Goal: Task Accomplishment & Management: Use online tool/utility

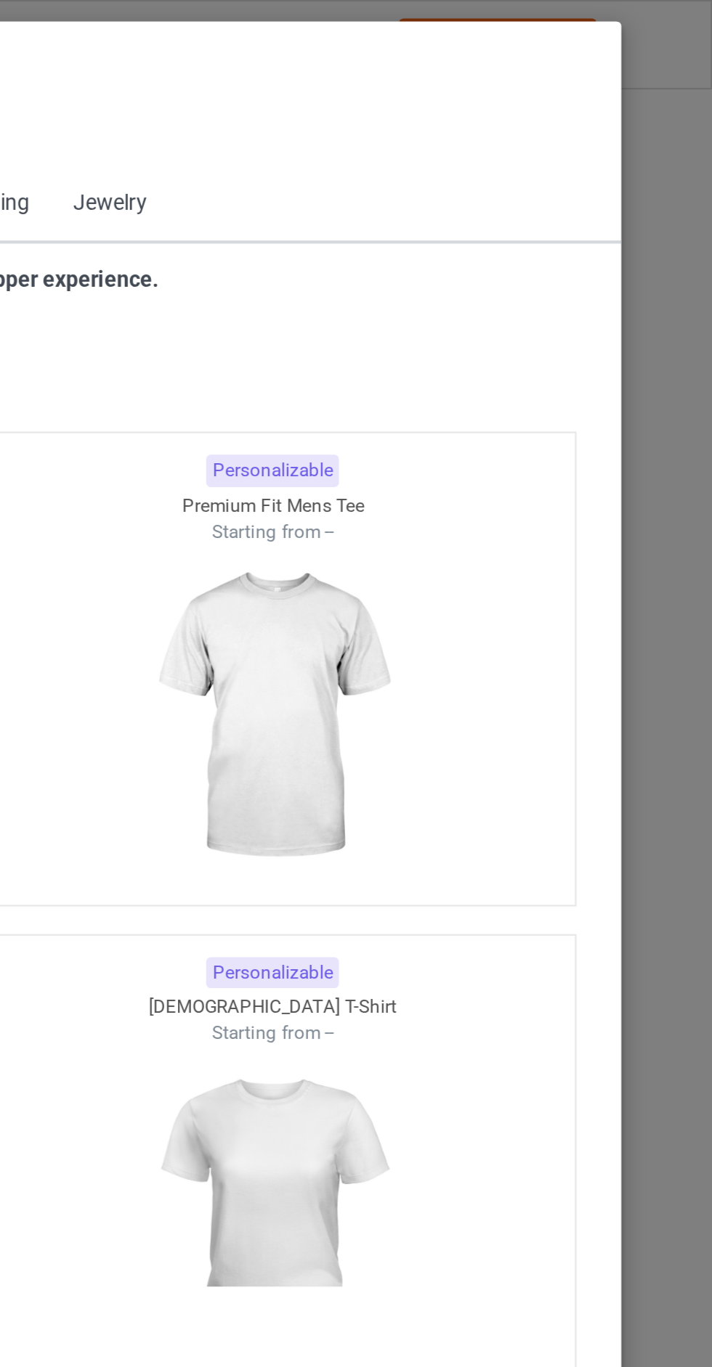
scroll to position [777, 0]
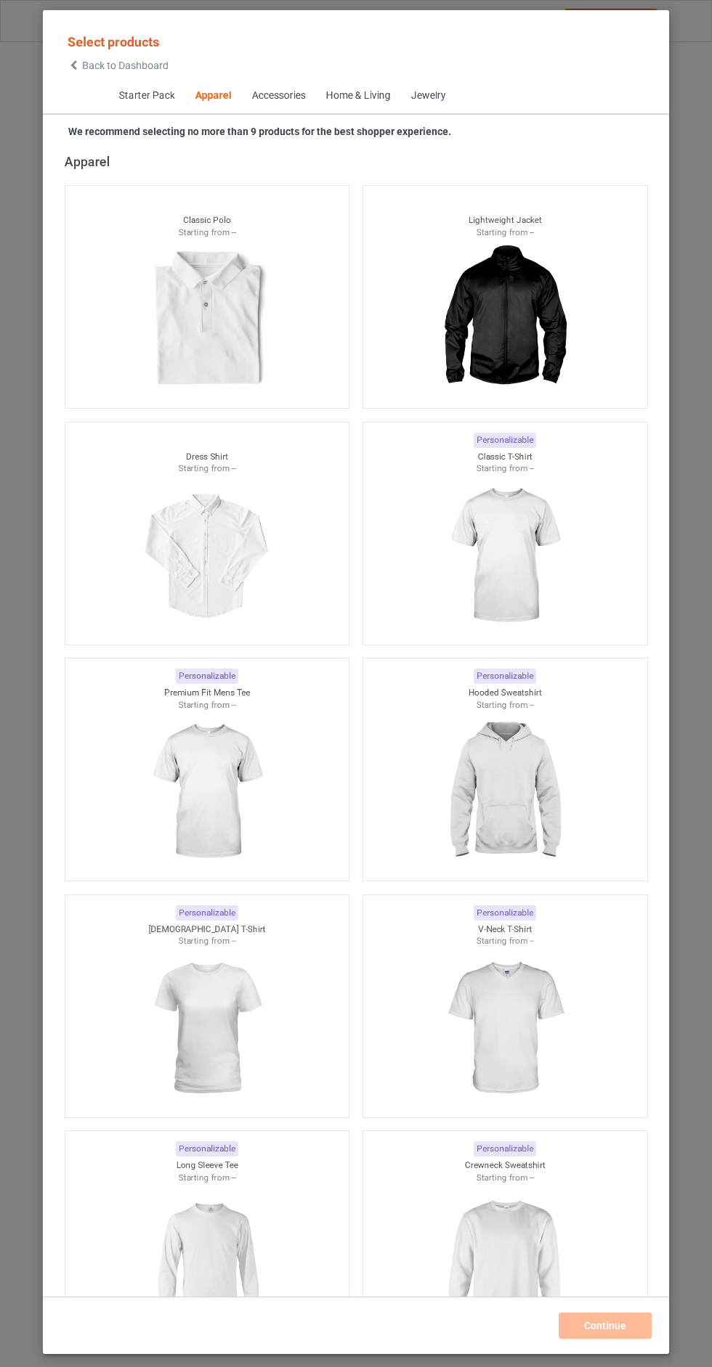
click at [86, 65] on span "Back to Dashboard" at bounding box center [125, 66] width 86 height 12
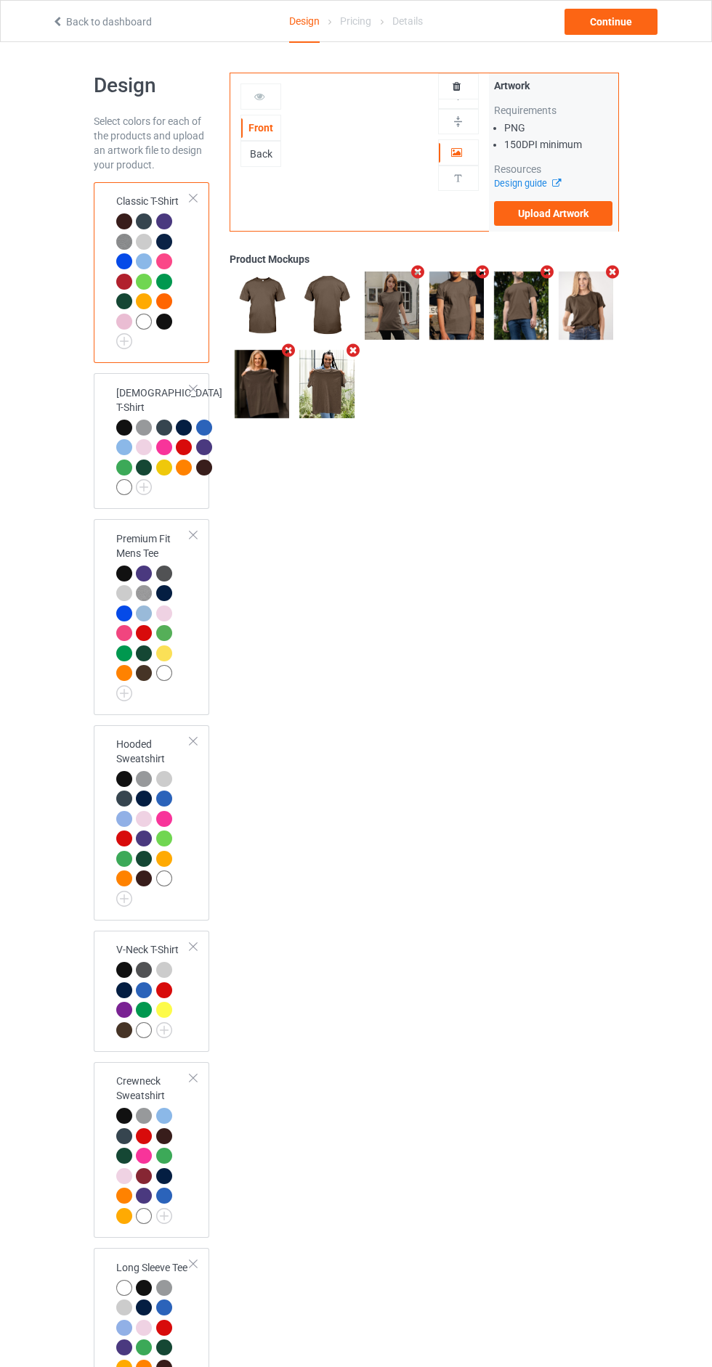
click at [466, 91] on div at bounding box center [458, 86] width 39 height 15
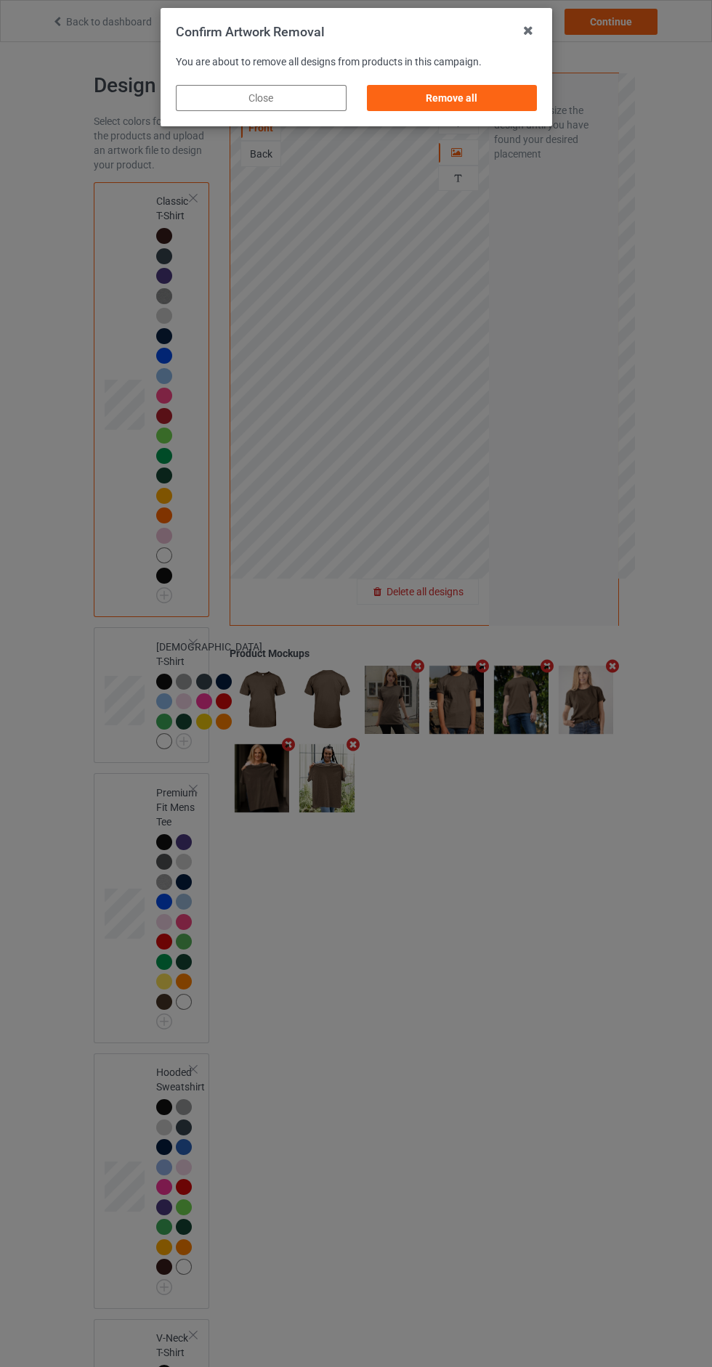
click at [494, 104] on div "Remove all" at bounding box center [451, 98] width 171 height 26
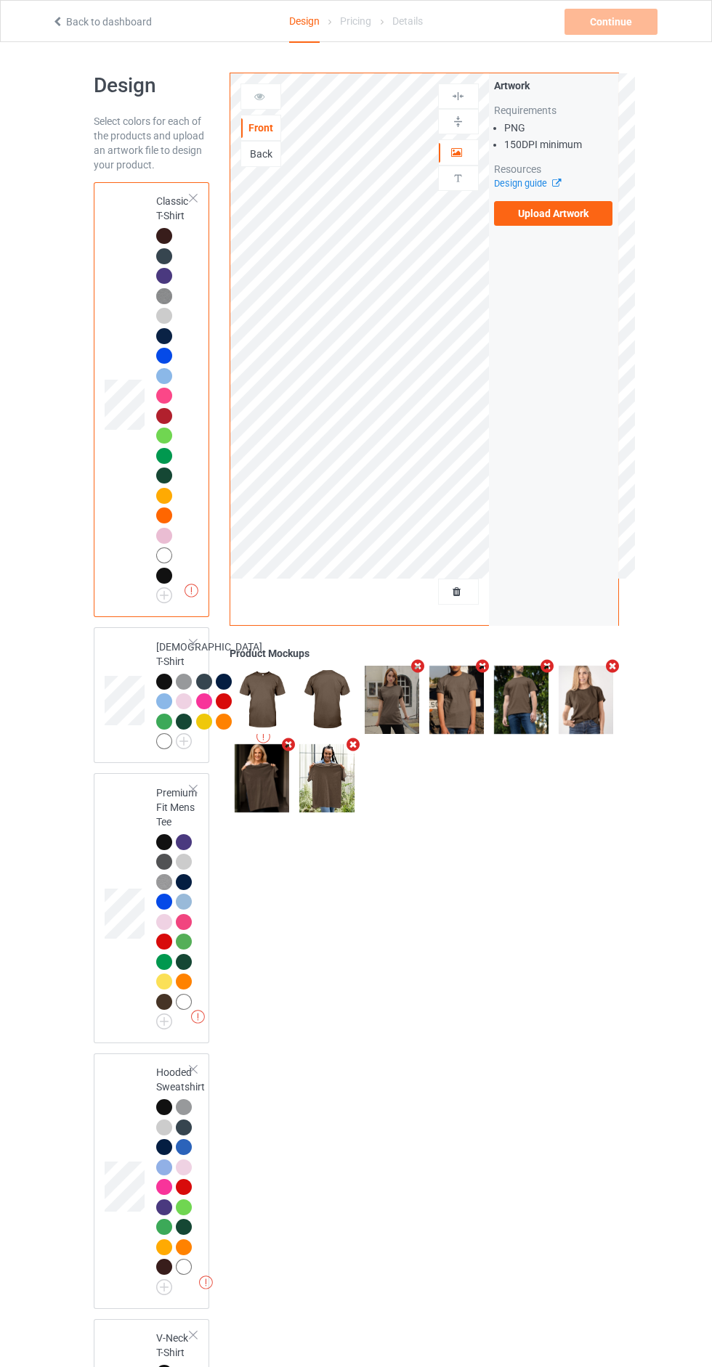
click at [577, 214] on label "Upload Artwork" at bounding box center [553, 213] width 119 height 25
click at [0, 0] on input "Upload Artwork" at bounding box center [0, 0] width 0 height 0
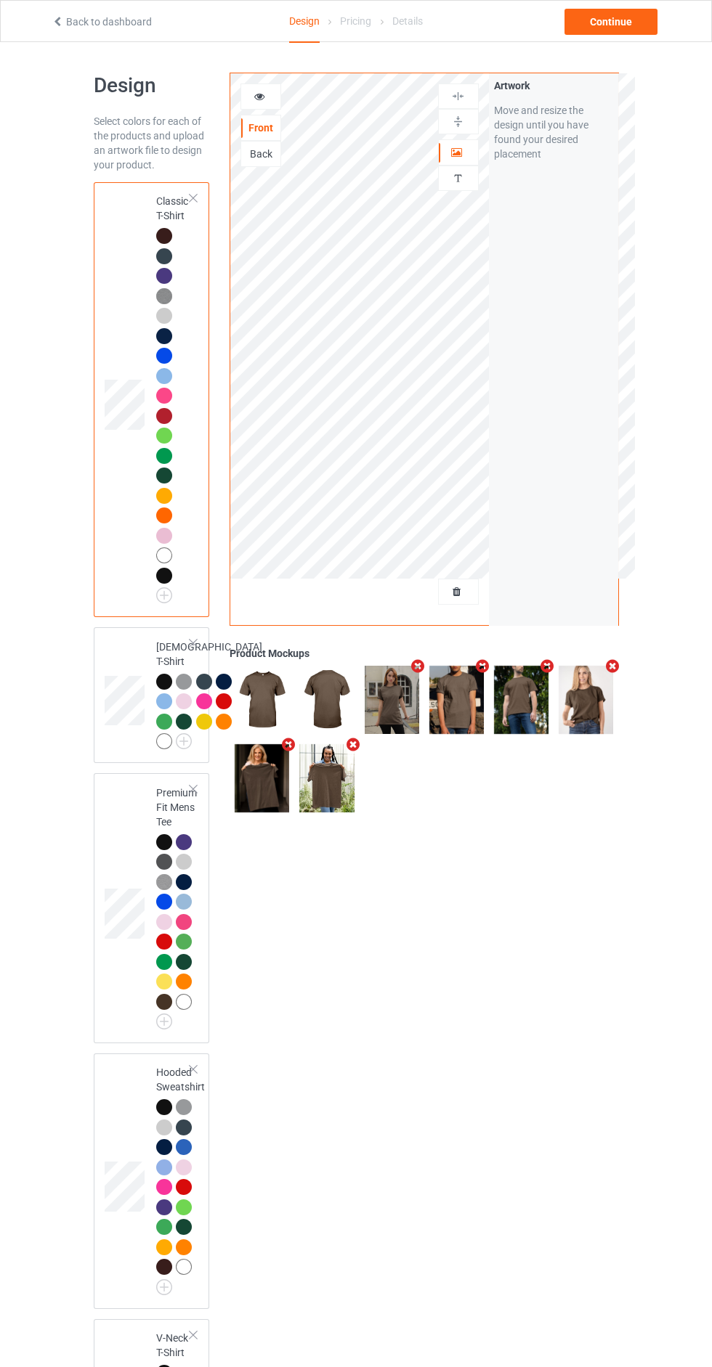
click at [445, 165] on div "Artwork" at bounding box center [458, 152] width 41 height 26
click at [463, 159] on div at bounding box center [458, 152] width 39 height 15
click at [473, 93] on div at bounding box center [458, 96] width 39 height 14
click at [620, 25] on div "Continue" at bounding box center [610, 22] width 93 height 26
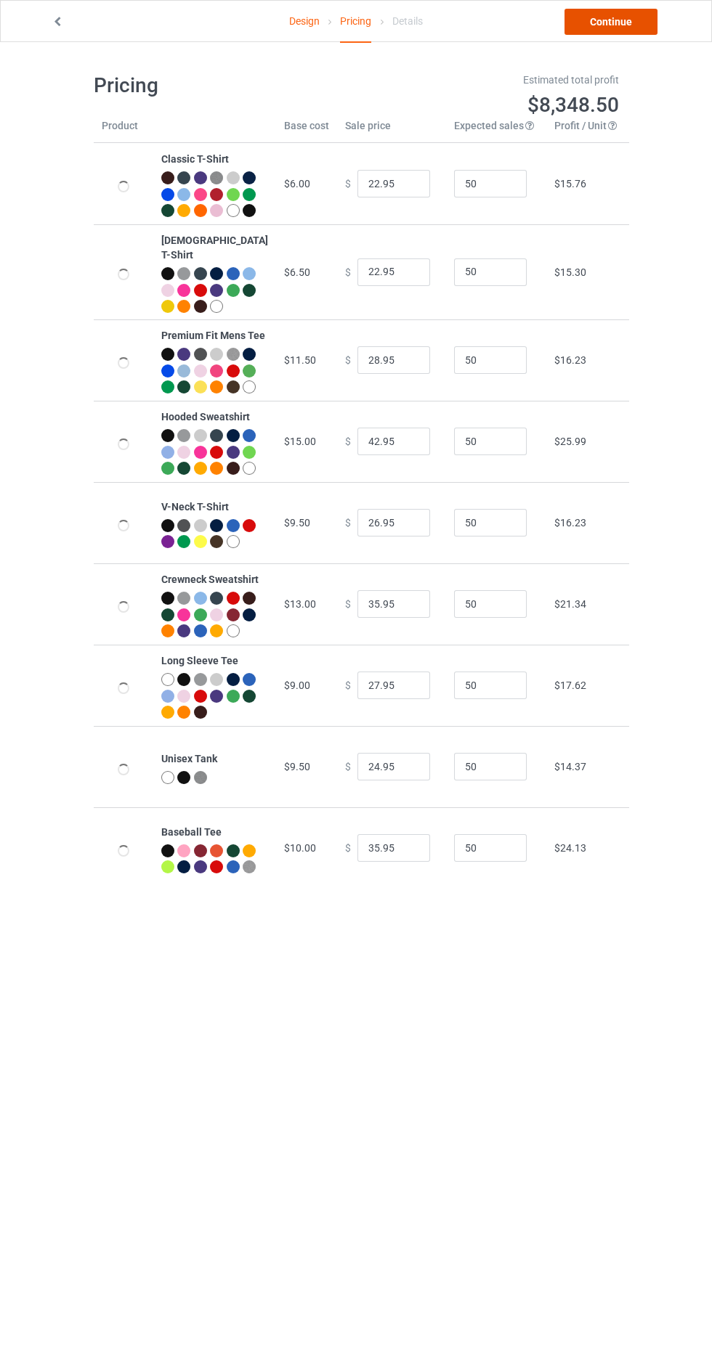
click at [625, 33] on link "Continue" at bounding box center [610, 22] width 93 height 26
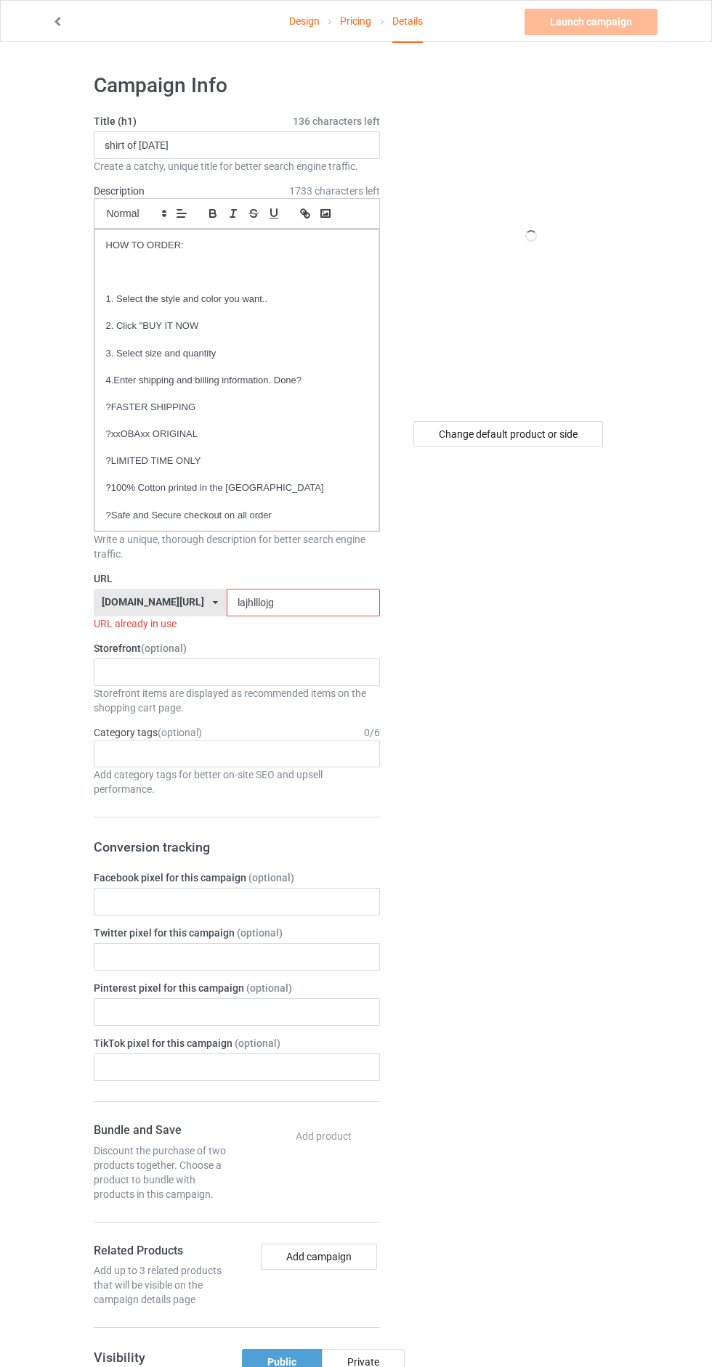
click at [306, 603] on input "lajhlllojg" at bounding box center [303, 603] width 153 height 28
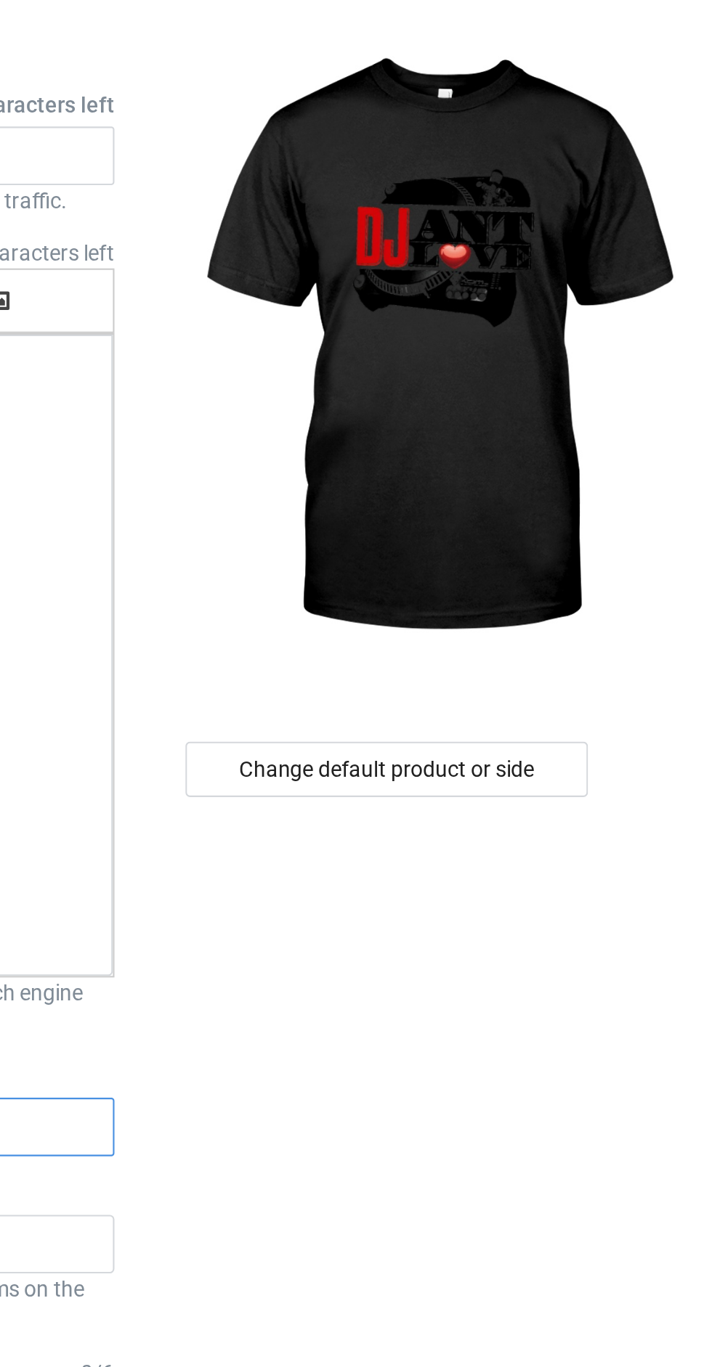
type input "lajhlllojgj"
click at [558, 438] on div "Change default product or side" at bounding box center [508, 434] width 190 height 26
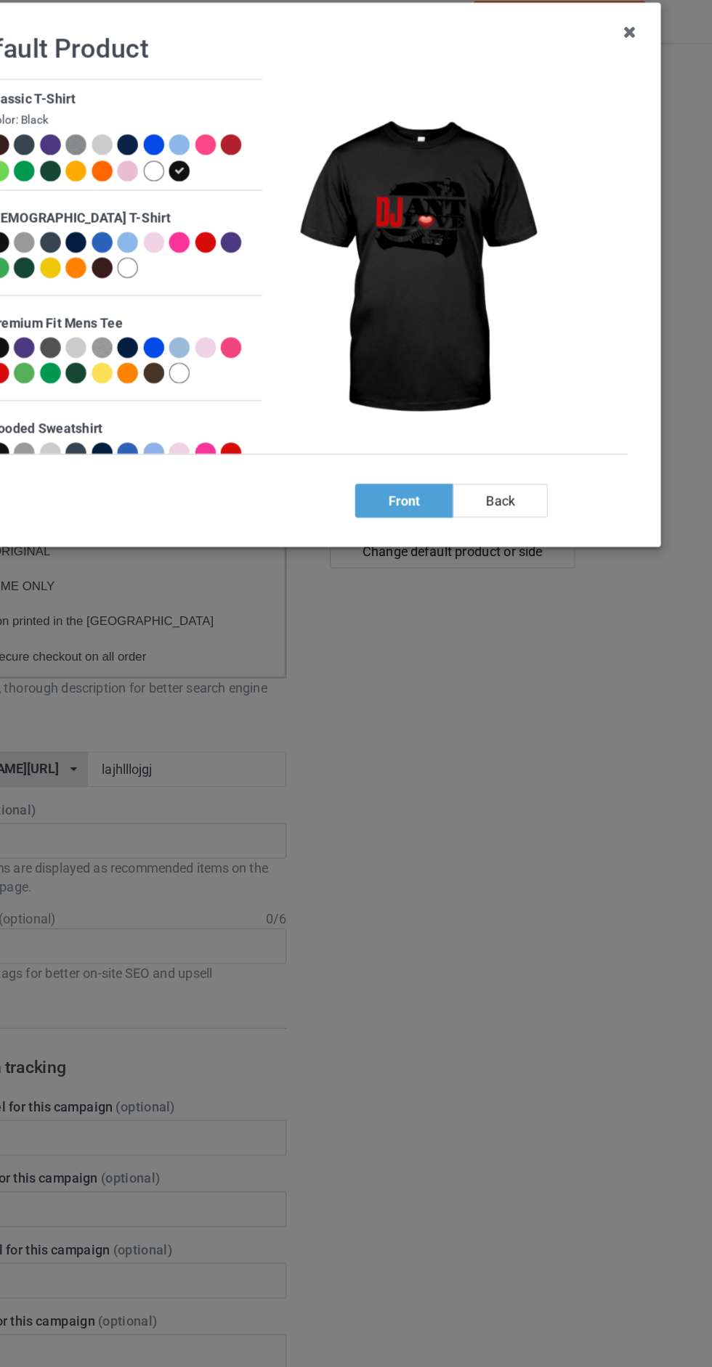
click at [284, 141] on div at bounding box center [277, 140] width 16 height 16
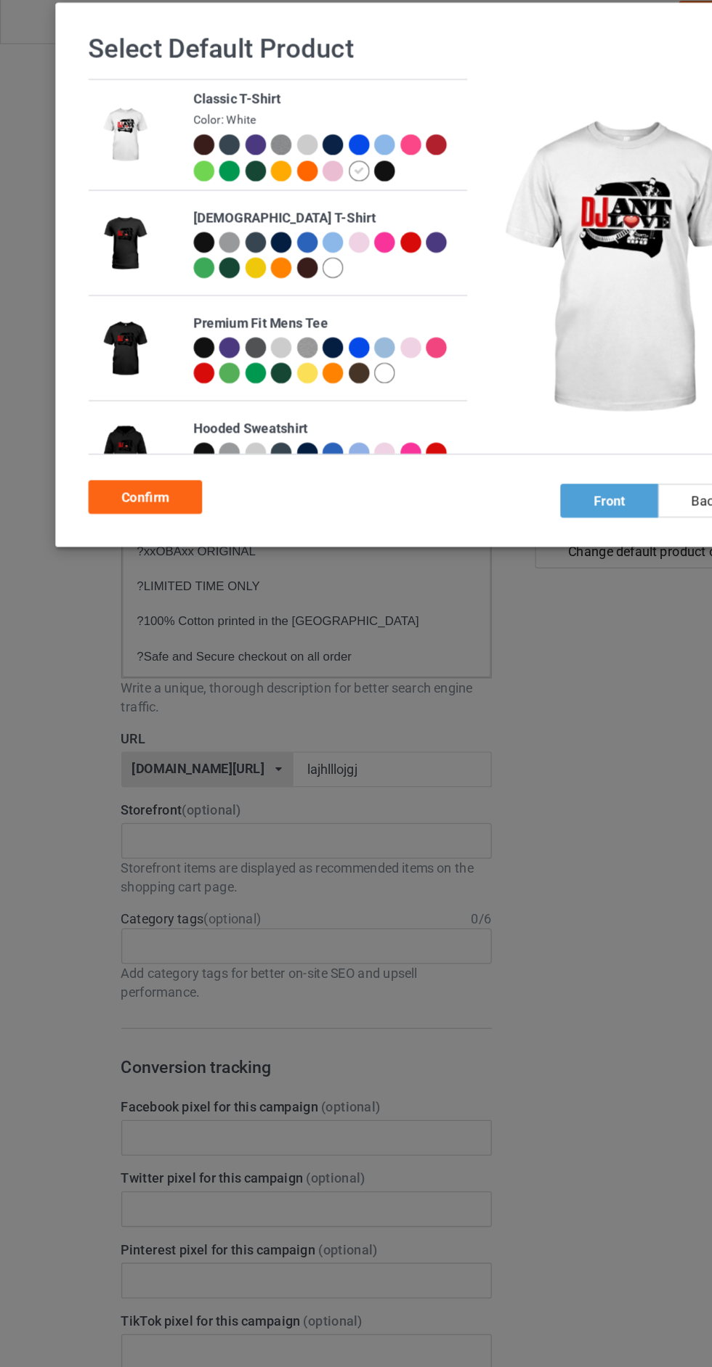
click at [145, 391] on div "Confirm" at bounding box center [112, 392] width 88 height 26
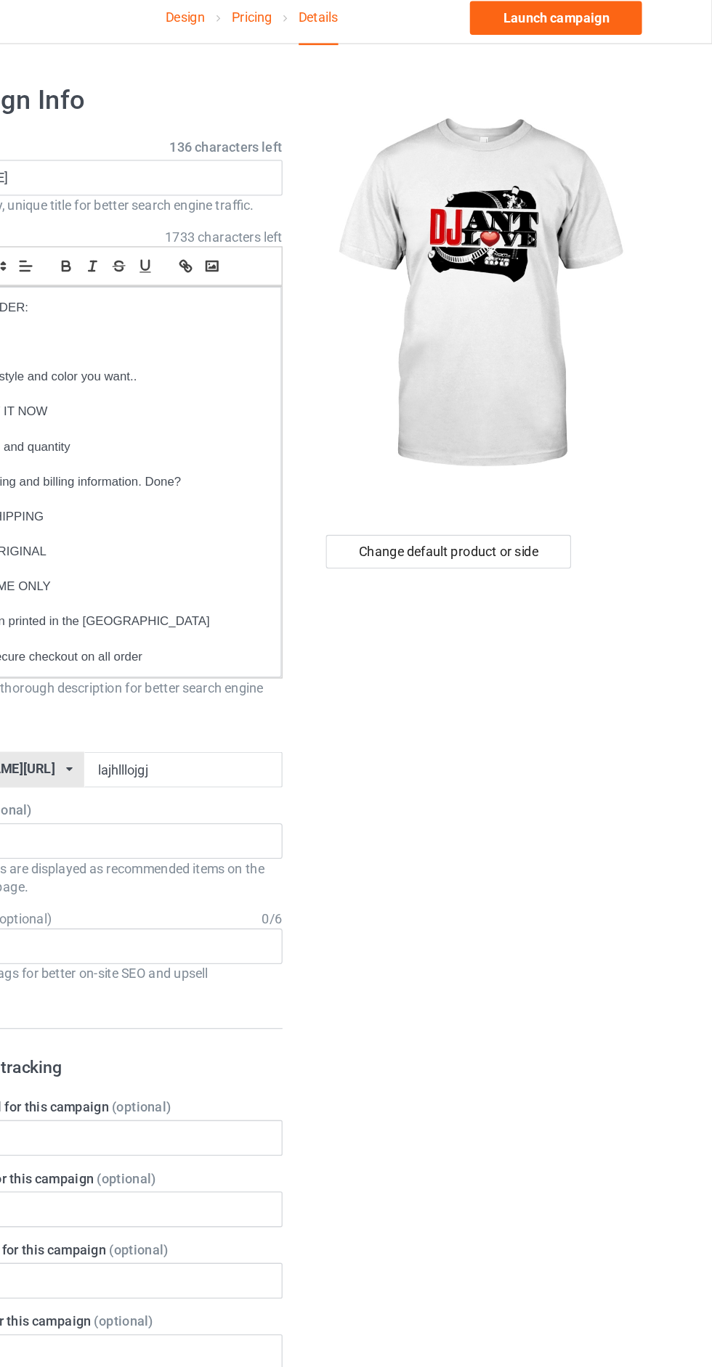
click at [585, 62] on div "Change default product or side" at bounding box center [509, 1002] width 239 height 1881
click at [630, 32] on link "Launch campaign" at bounding box center [590, 22] width 133 height 26
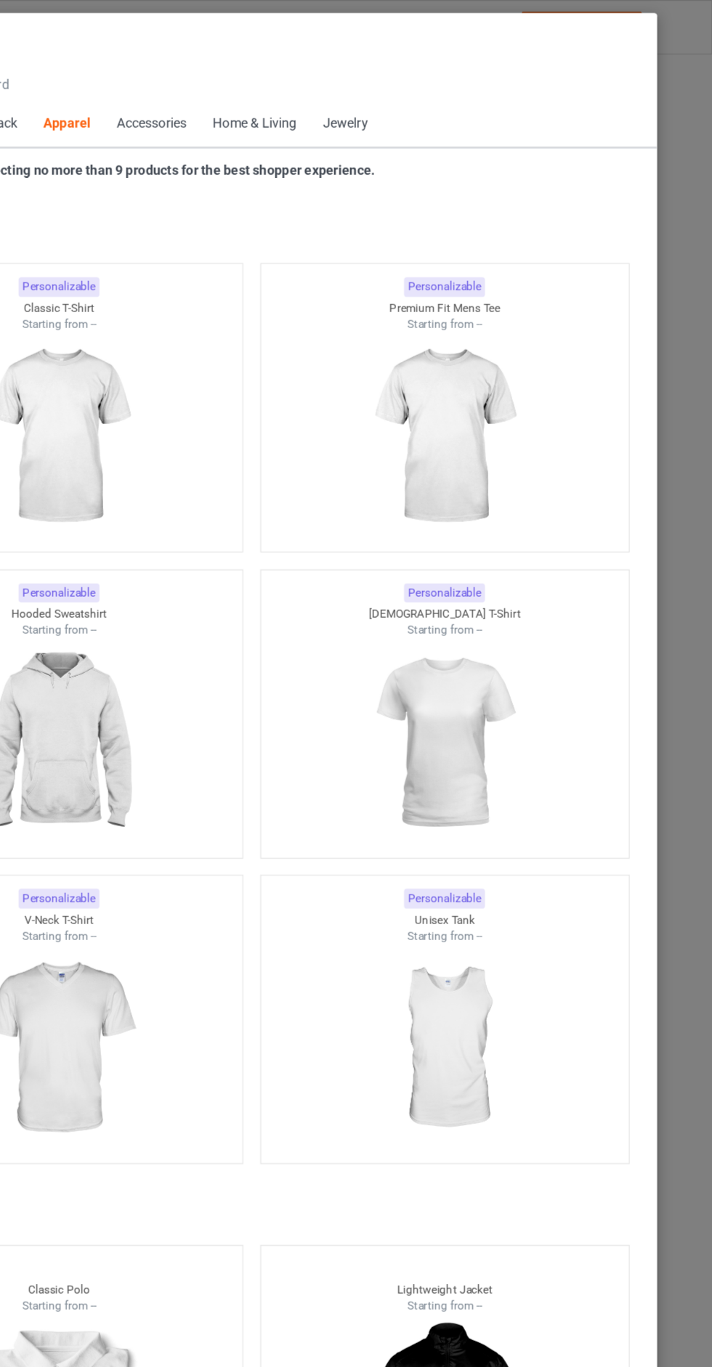
scroll to position [777, 0]
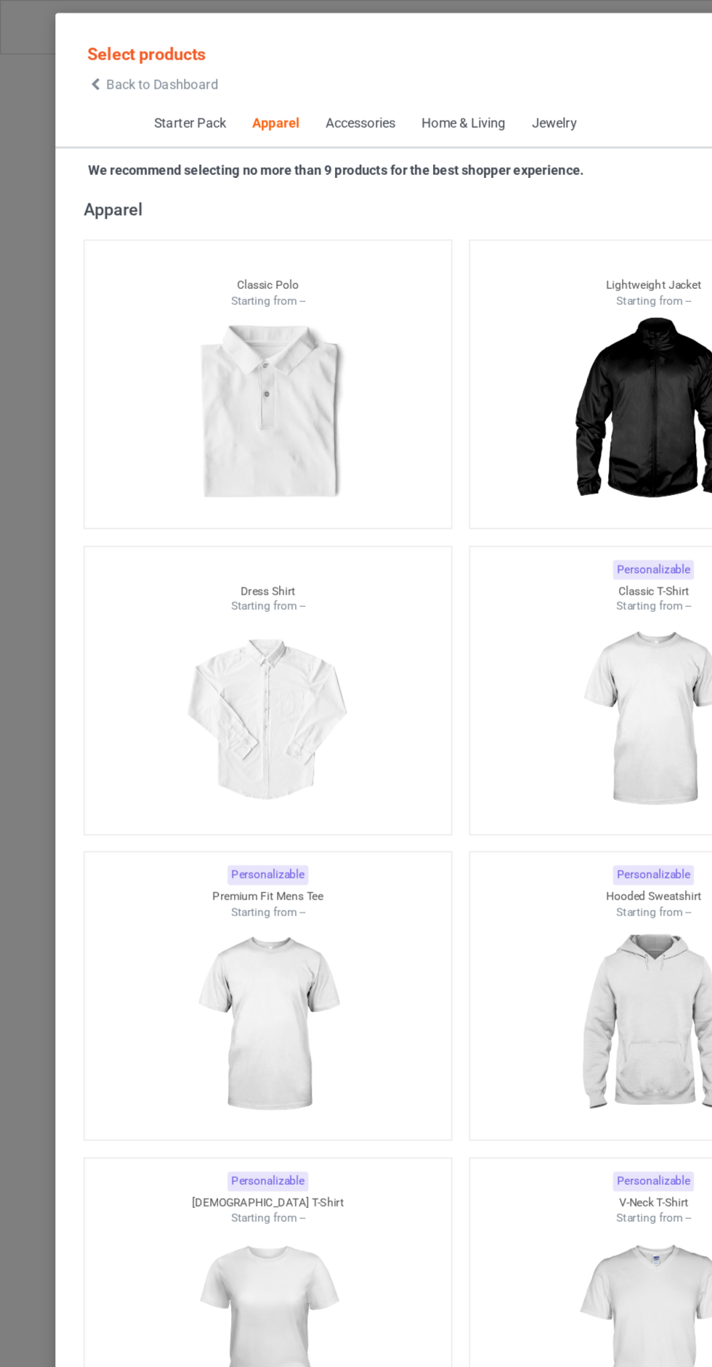
click at [151, 65] on span "Back to Dashboard" at bounding box center [125, 66] width 86 height 12
